Goal: Information Seeking & Learning: Learn about a topic

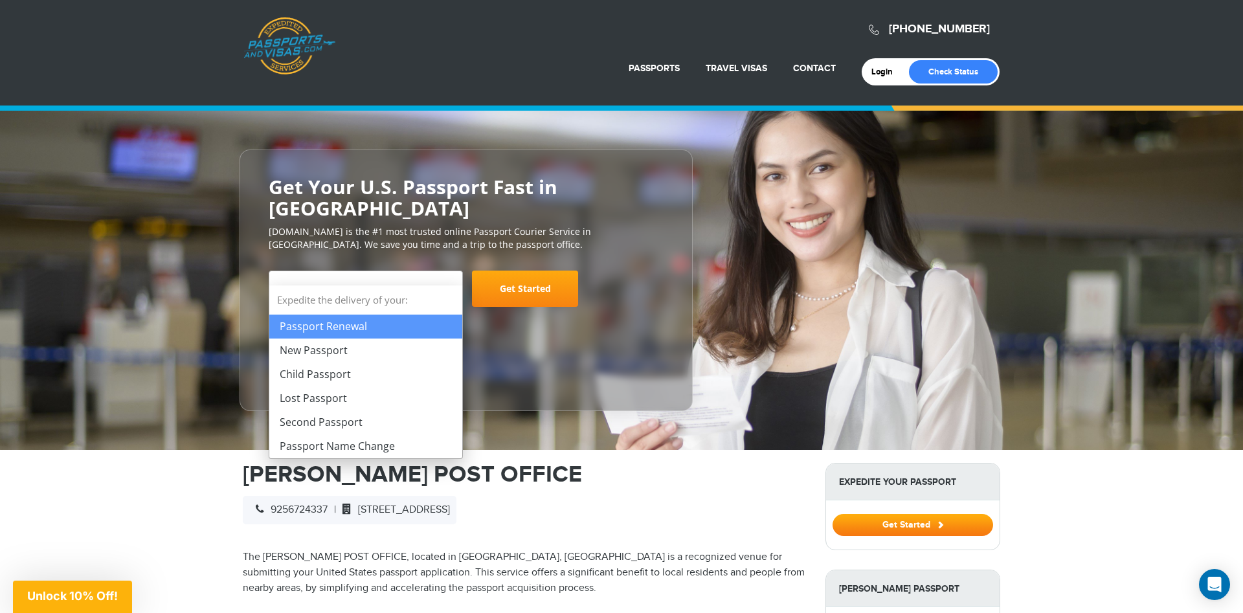
click at [447, 287] on b at bounding box center [451, 289] width 8 height 5
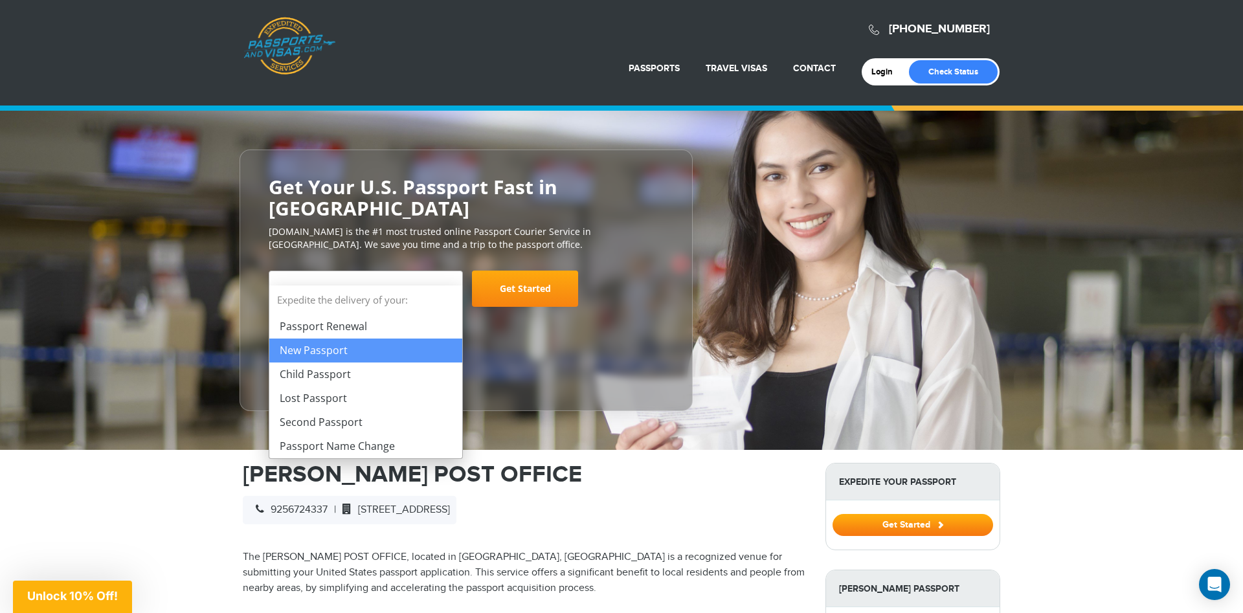
select select "**********"
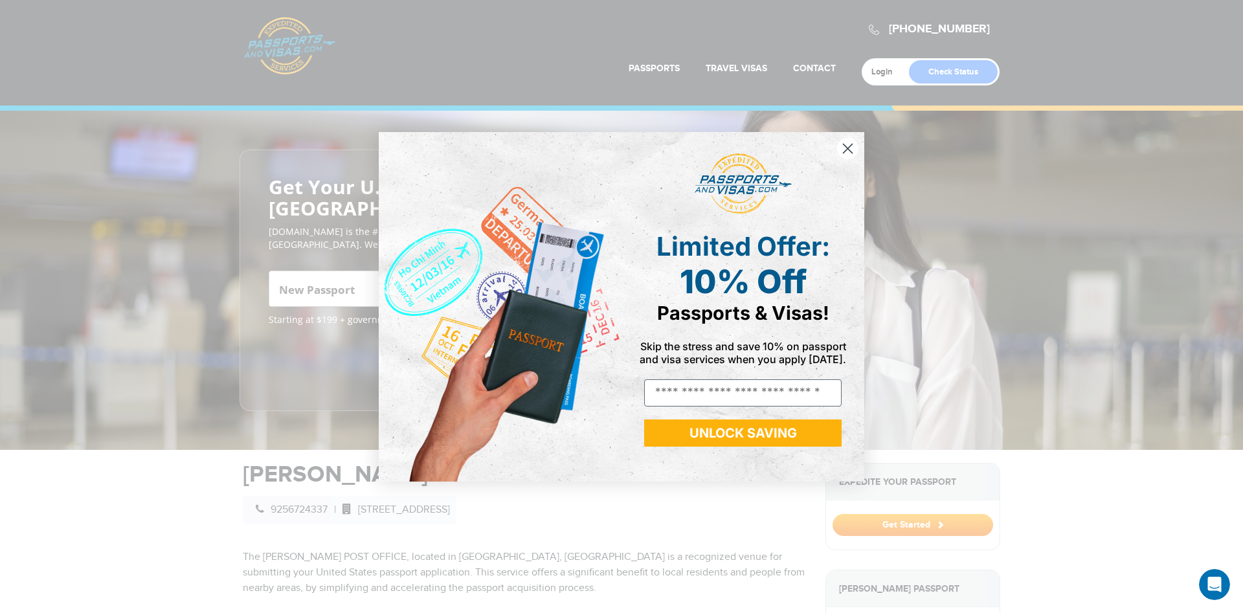
click at [844, 148] on circle "Close dialog" at bounding box center [847, 147] width 21 height 21
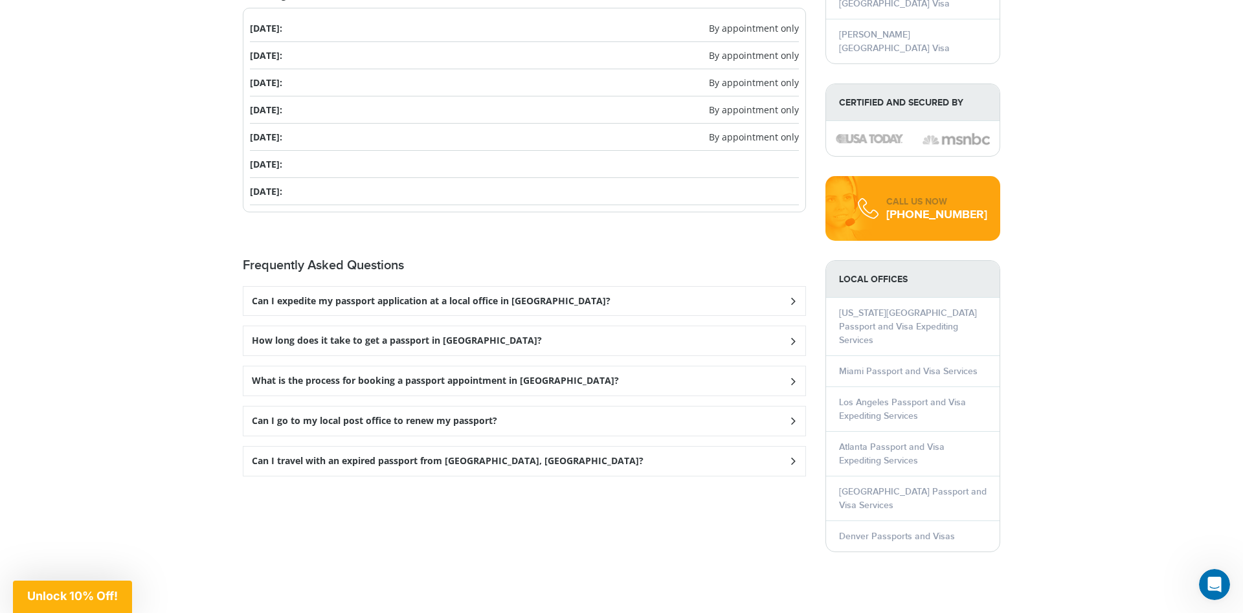
scroll to position [1651, 0]
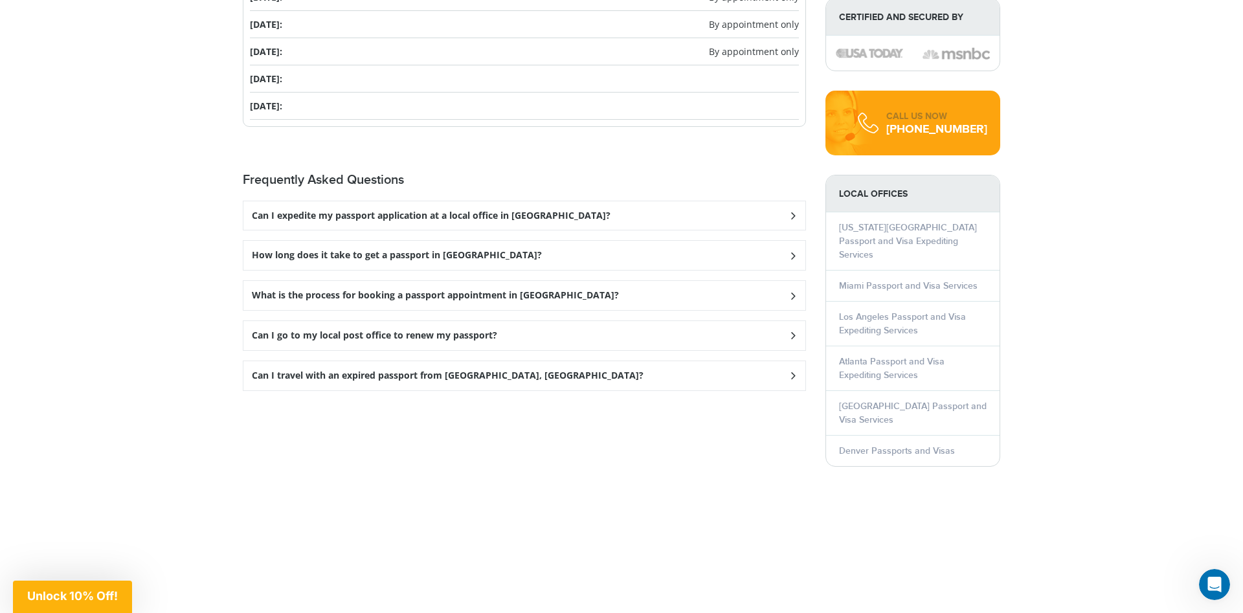
click at [288, 330] on h3 "Can I go to my local post office to renew my passport?" at bounding box center [374, 335] width 245 height 11
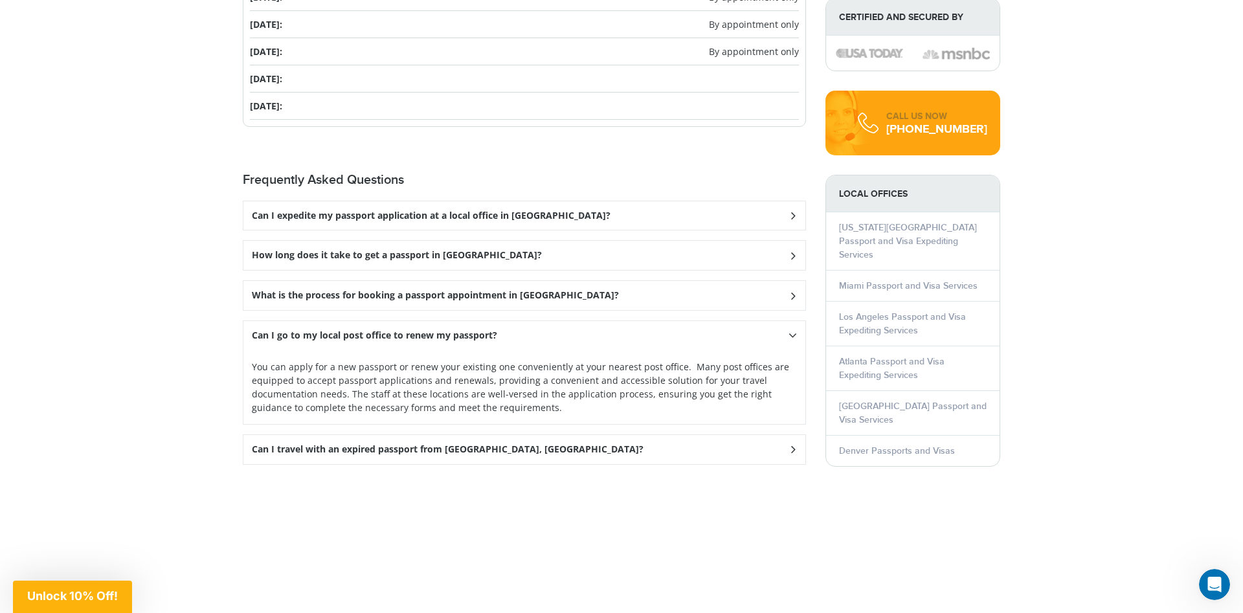
click at [288, 330] on h3 "Can I go to my local post office to renew my passport?" at bounding box center [374, 335] width 245 height 11
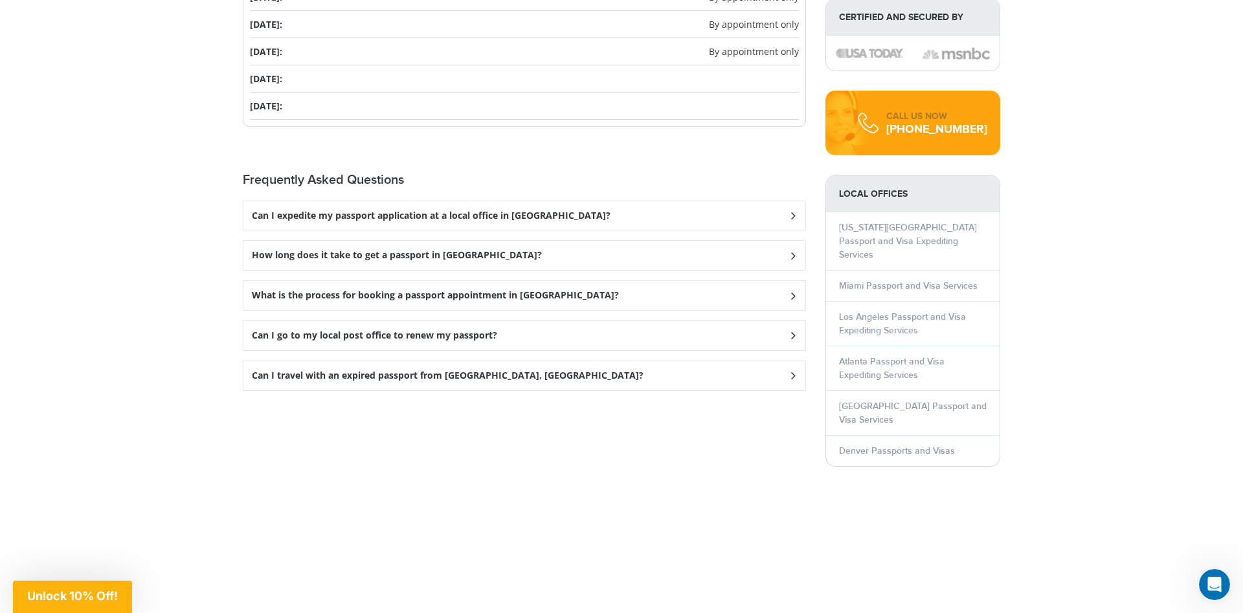
click at [272, 370] on h3 "Can I travel with an expired passport from [GEOGRAPHIC_DATA], [GEOGRAPHIC_DATA]?" at bounding box center [448, 375] width 392 height 11
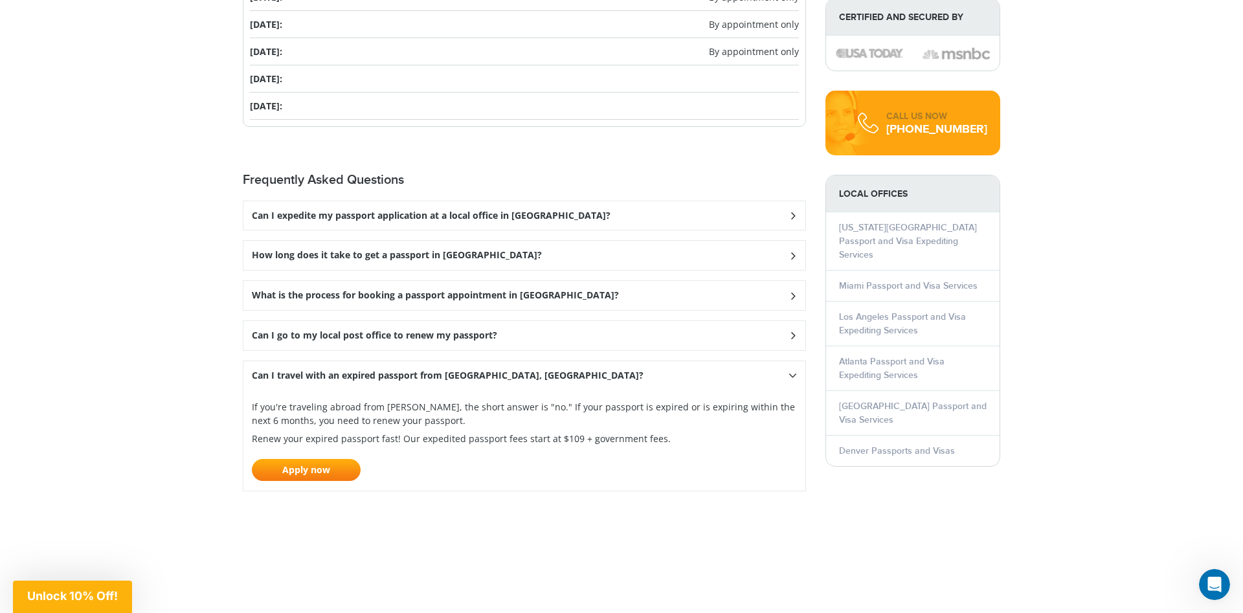
click at [272, 370] on h3 "Can I travel with an expired passport from [GEOGRAPHIC_DATA], [GEOGRAPHIC_DATA]?" at bounding box center [448, 375] width 392 height 11
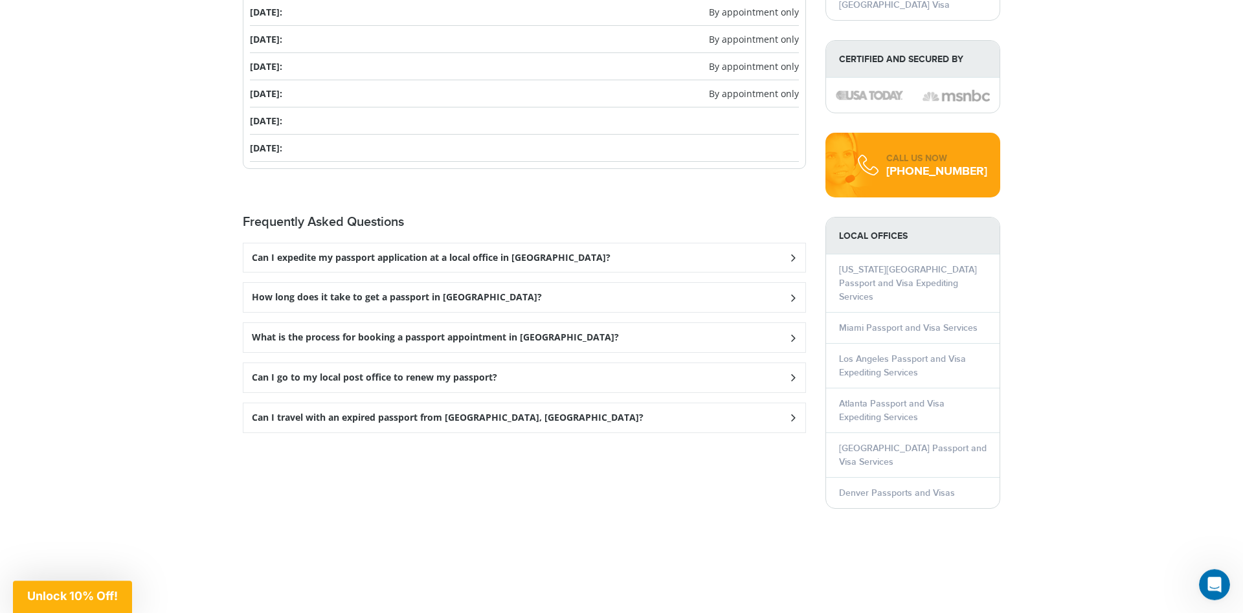
scroll to position [1585, 0]
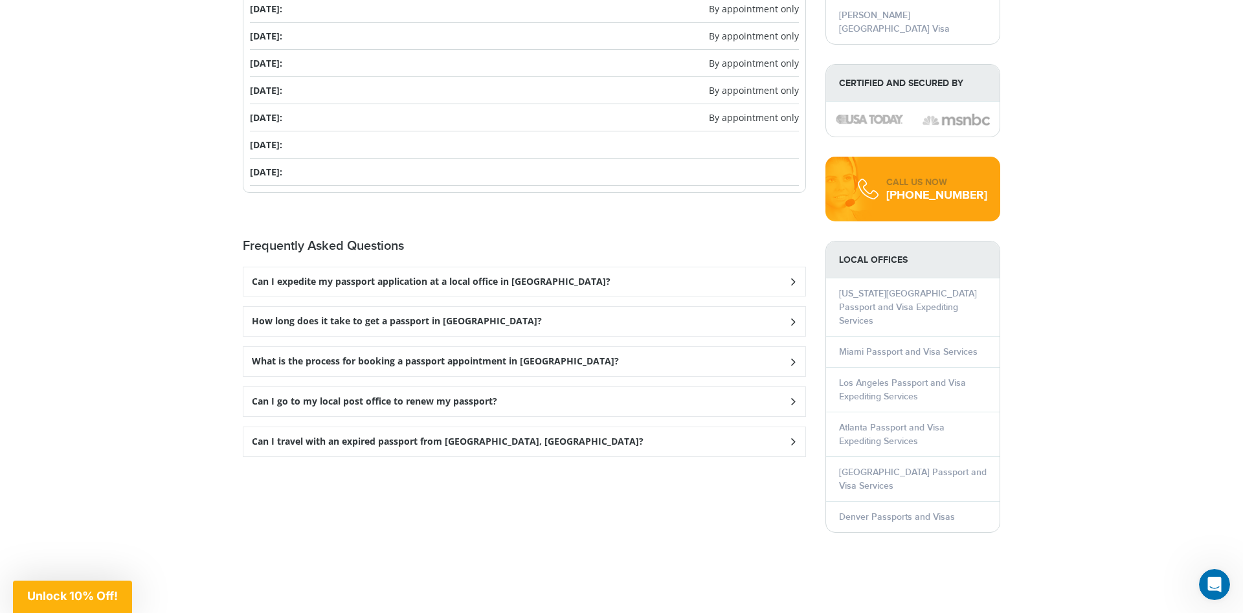
click at [364, 316] on h3 "How long does it take to get a passport in [GEOGRAPHIC_DATA]?" at bounding box center [397, 321] width 290 height 11
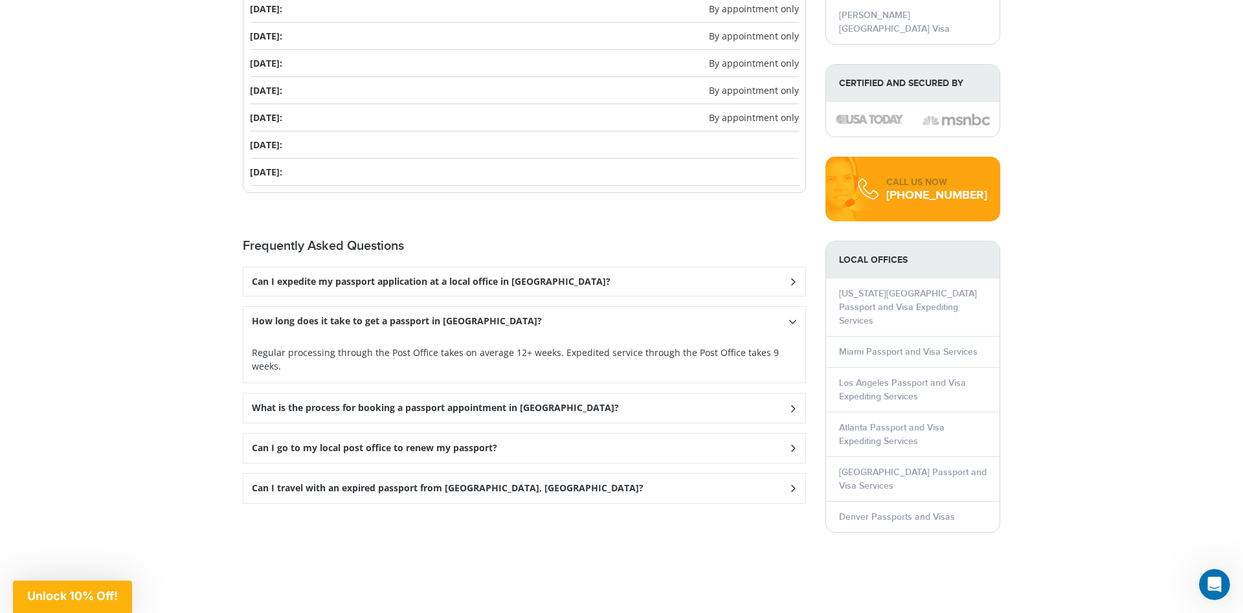
click at [364, 316] on h3 "How long does it take to get a passport in [GEOGRAPHIC_DATA]?" at bounding box center [397, 321] width 290 height 11
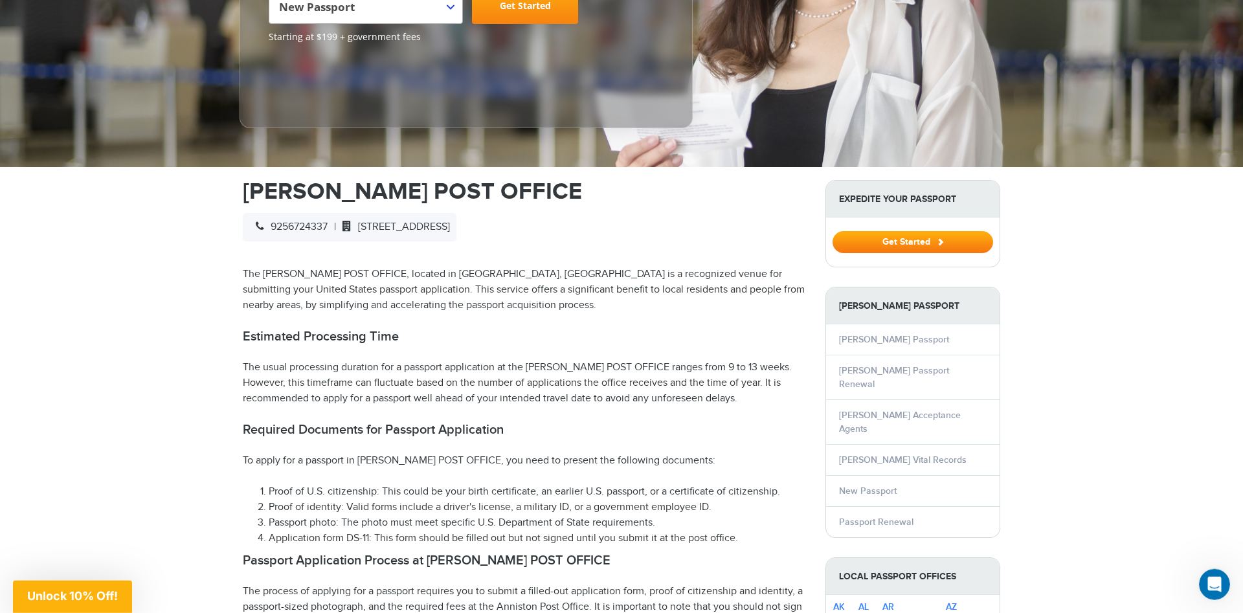
scroll to position [0, 0]
